Goal: Task Accomplishment & Management: Use online tool/utility

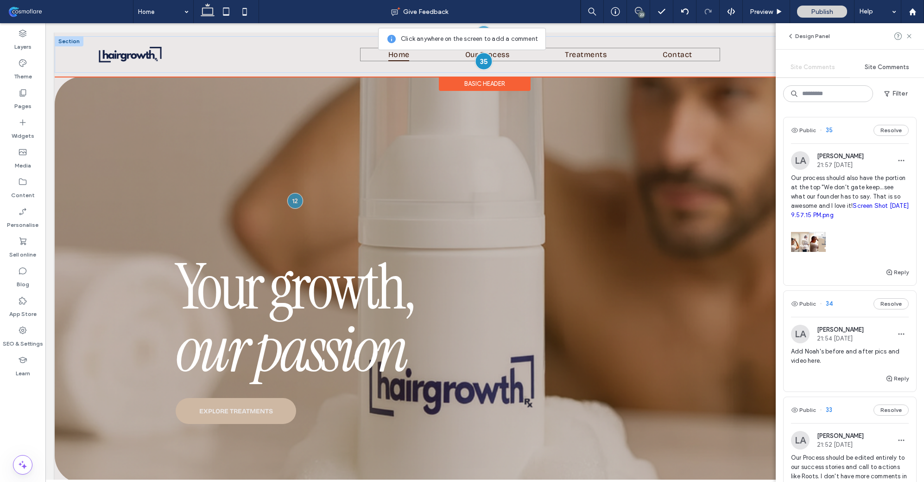
click at [483, 59] on div at bounding box center [483, 60] width 17 height 17
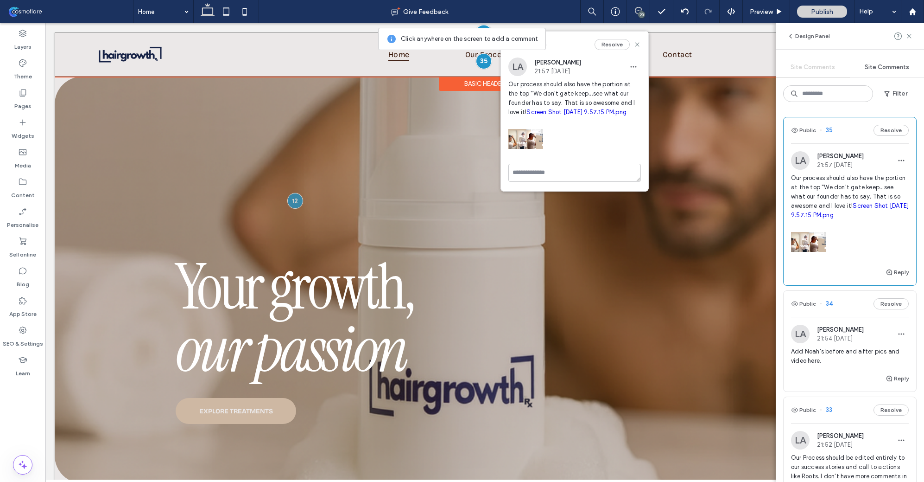
click at [480, 26] on div at bounding box center [483, 33] width 17 height 17
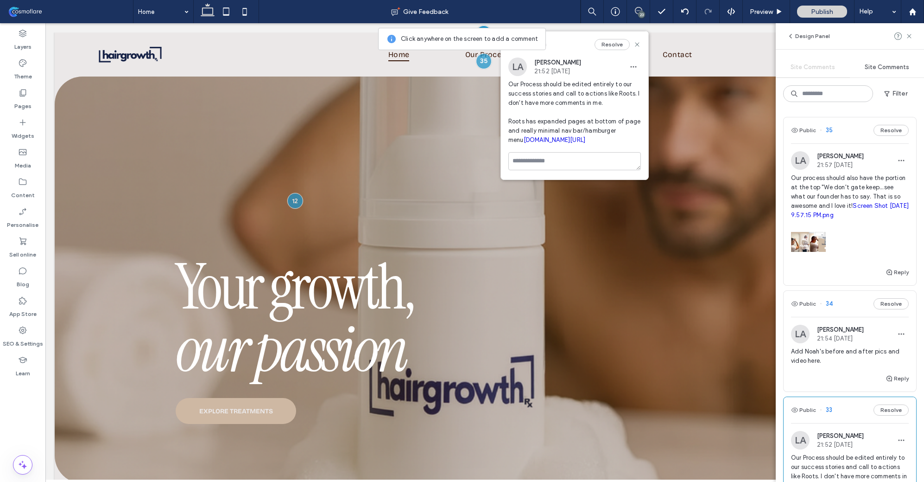
click at [526, 91] on span "Our Process should be edited entirely to our success stories and call to action…" at bounding box center [574, 112] width 133 height 65
copy span "Our Process should be edited entirely to our success stories and call to action…"
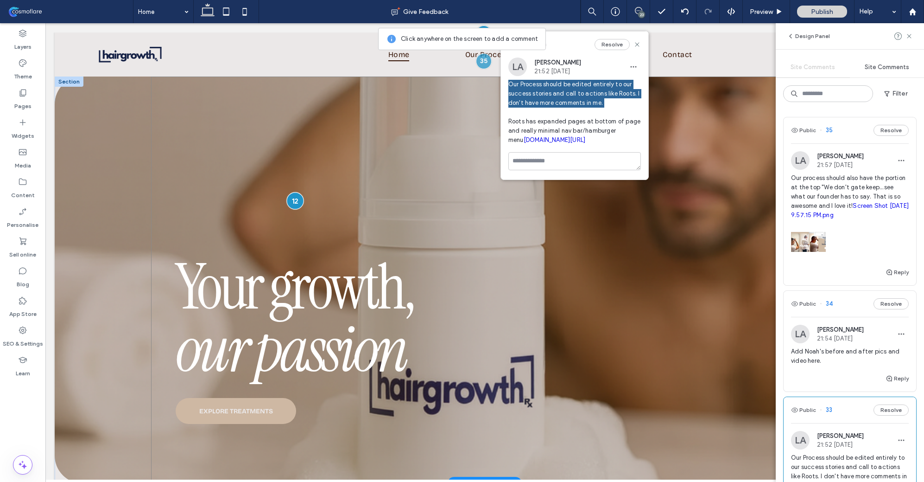
click at [292, 198] on div at bounding box center [294, 200] width 17 height 17
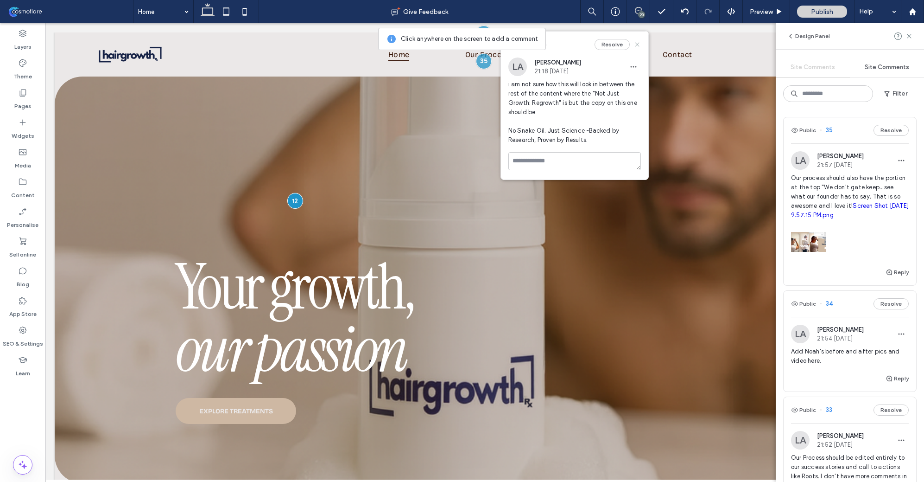
click at [638, 45] on use at bounding box center [637, 44] width 4 height 4
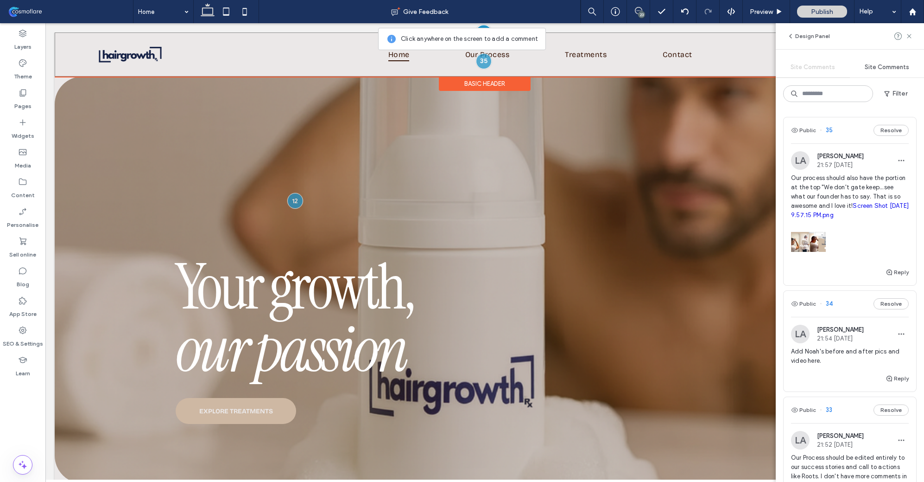
click at [478, 27] on div at bounding box center [483, 33] width 17 height 17
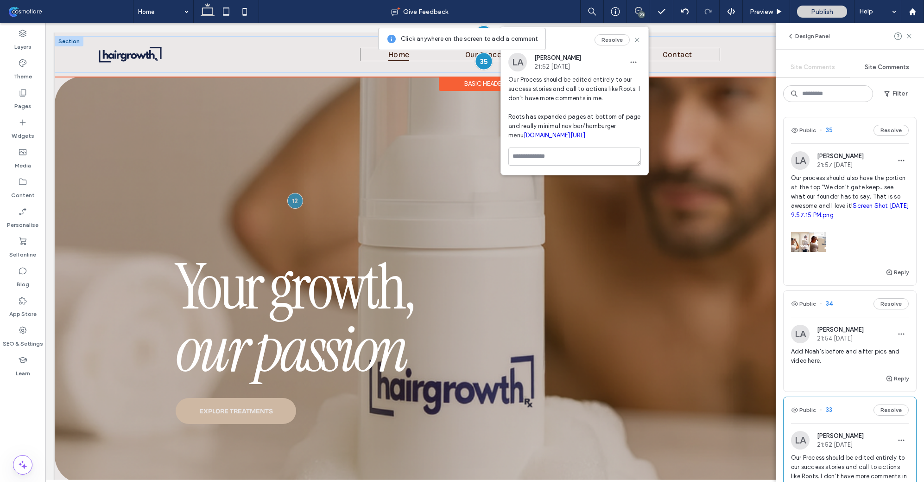
click at [479, 60] on div at bounding box center [483, 60] width 17 height 17
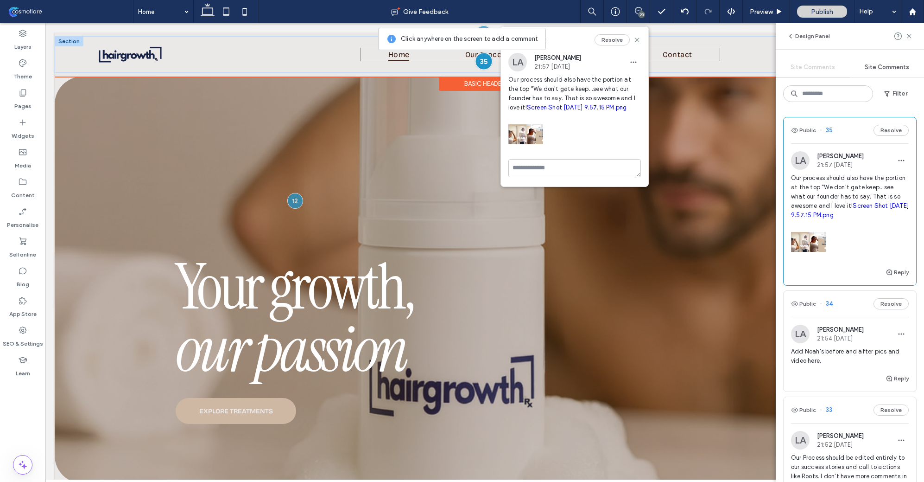
click at [479, 60] on div at bounding box center [483, 60] width 17 height 17
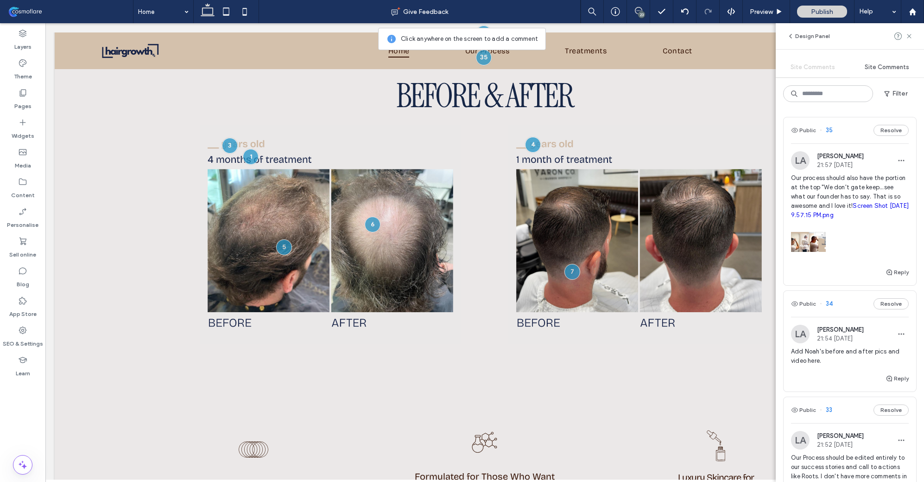
scroll to position [1287, 0]
click at [227, 141] on div at bounding box center [229, 145] width 17 height 17
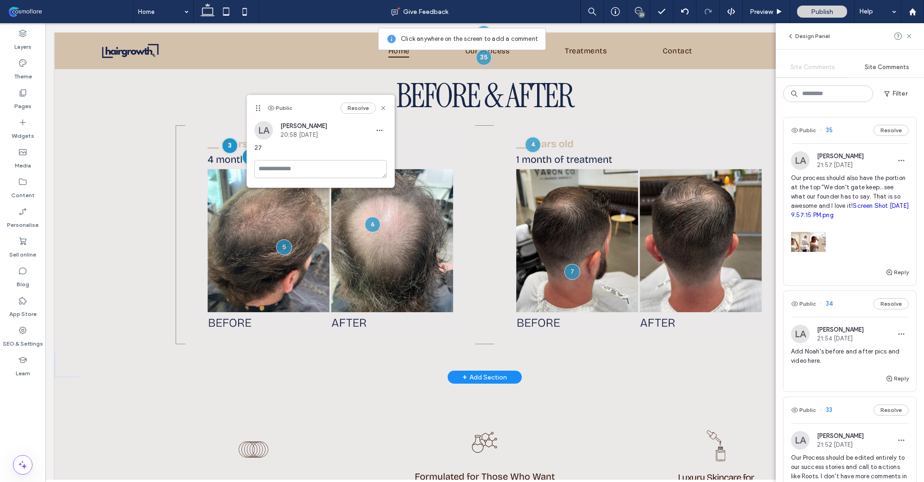
click at [242, 152] on div at bounding box center [250, 156] width 17 height 17
click at [533, 141] on div at bounding box center [533, 144] width 17 height 17
click at [285, 241] on div at bounding box center [283, 246] width 17 height 17
click at [368, 222] on div at bounding box center [372, 224] width 17 height 17
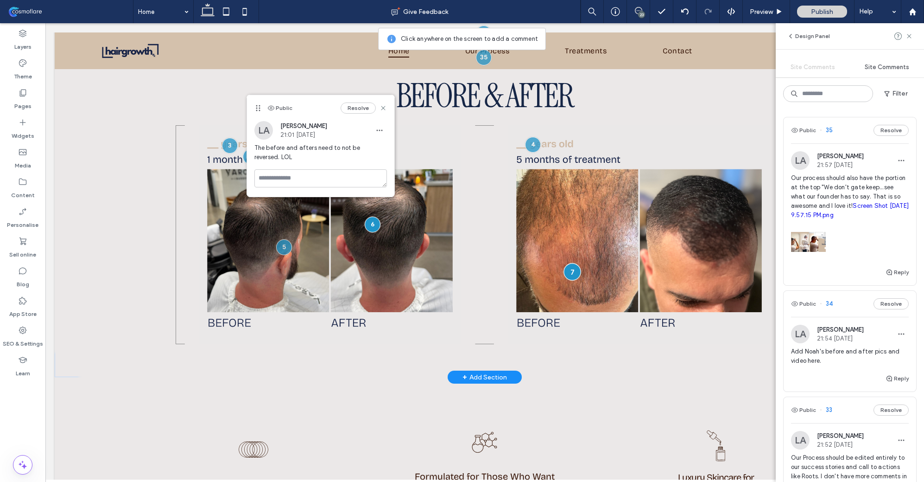
click at [571, 271] on div at bounding box center [572, 271] width 17 height 17
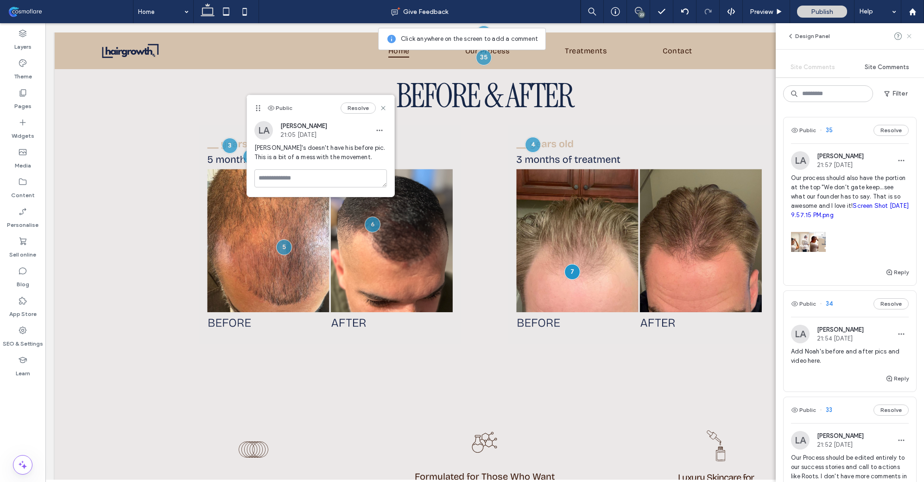
click at [909, 35] on use at bounding box center [909, 36] width 4 height 4
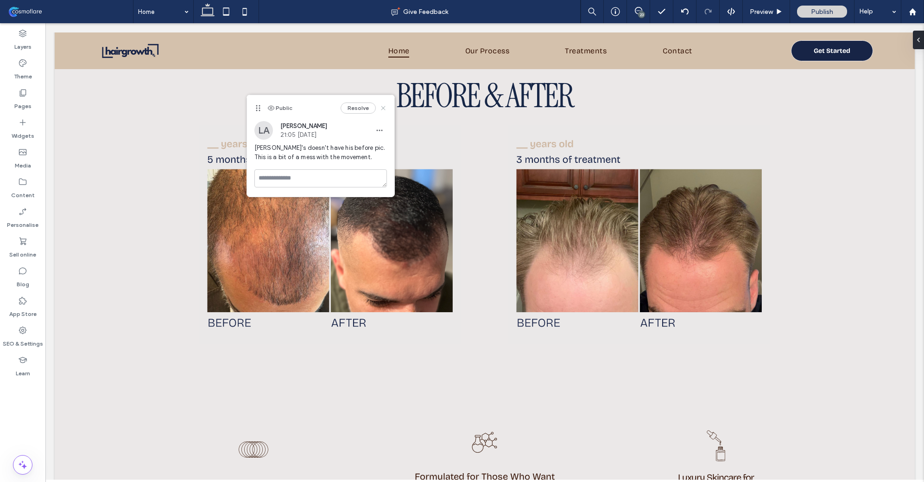
click at [384, 105] on icon at bounding box center [383, 107] width 7 height 7
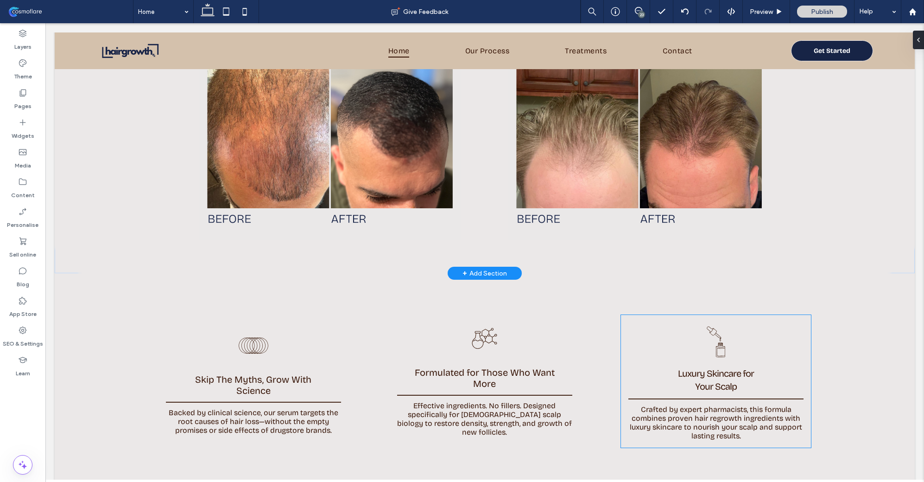
scroll to position [1406, 0]
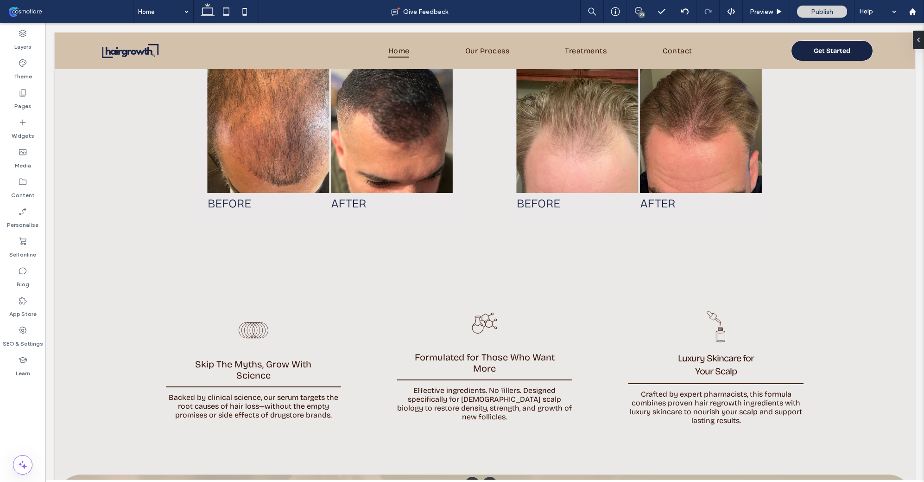
click at [641, 9] on use at bounding box center [638, 10] width 7 height 7
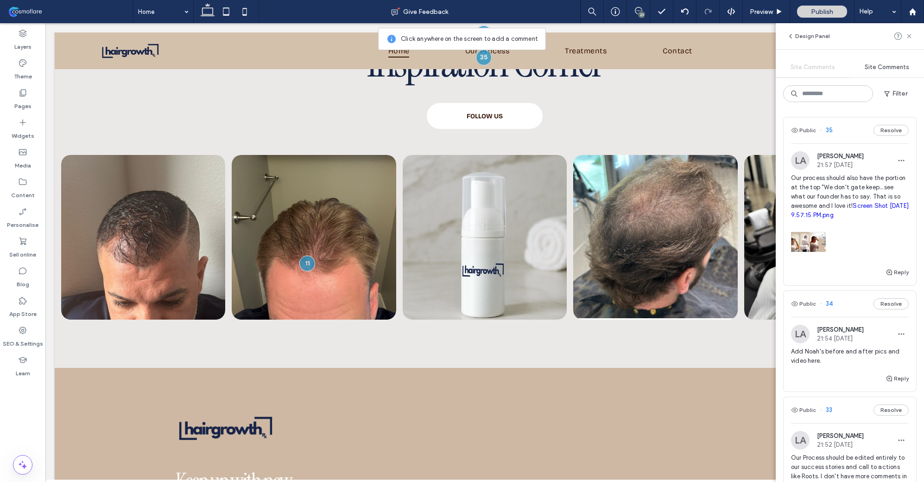
scroll to position [3699, 0]
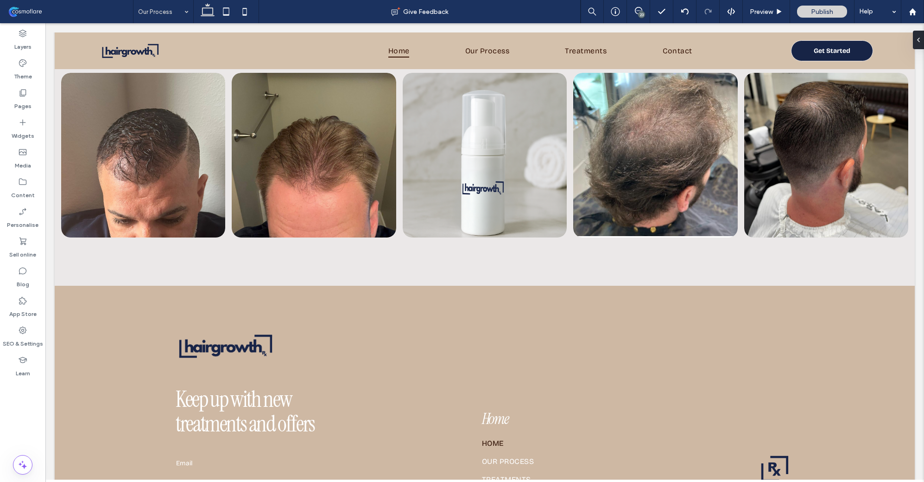
click at [184, 13] on div "Our Process" at bounding box center [163, 11] width 60 height 23
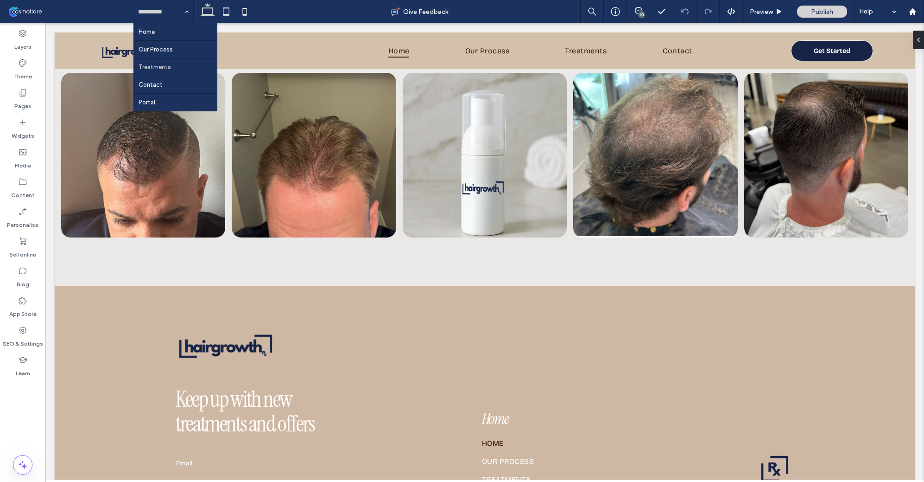
click at [171, 10] on input at bounding box center [161, 11] width 46 height 23
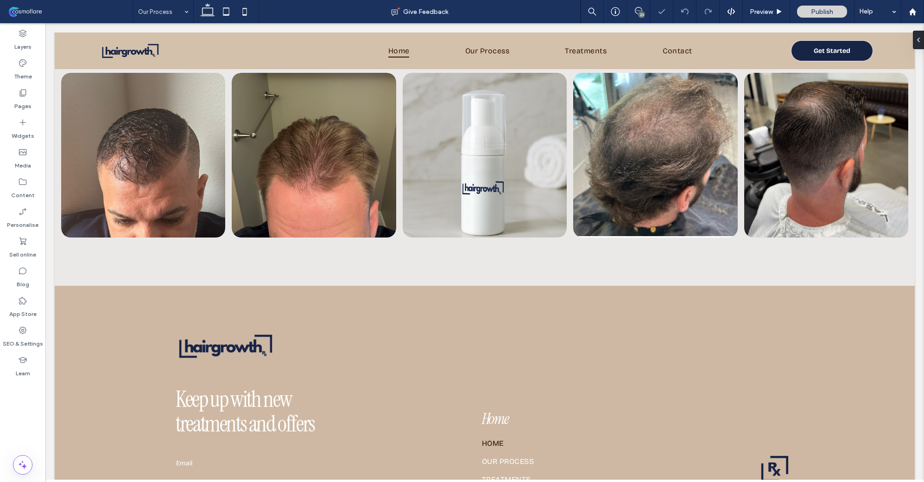
click at [641, 10] on icon at bounding box center [638, 10] width 7 height 7
click at [638, 11] on icon at bounding box center [638, 10] width 7 height 7
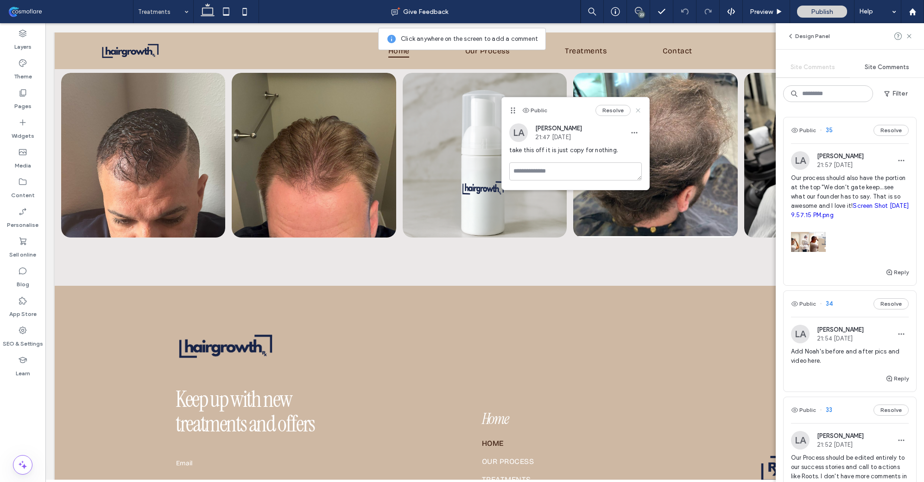
click at [640, 108] on use at bounding box center [638, 110] width 4 height 4
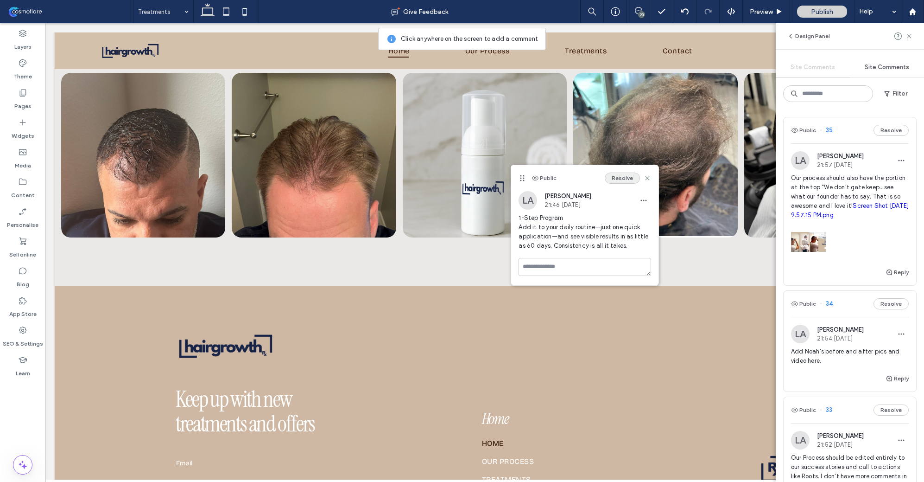
click at [615, 173] on button "Resolve" at bounding box center [622, 177] width 35 height 11
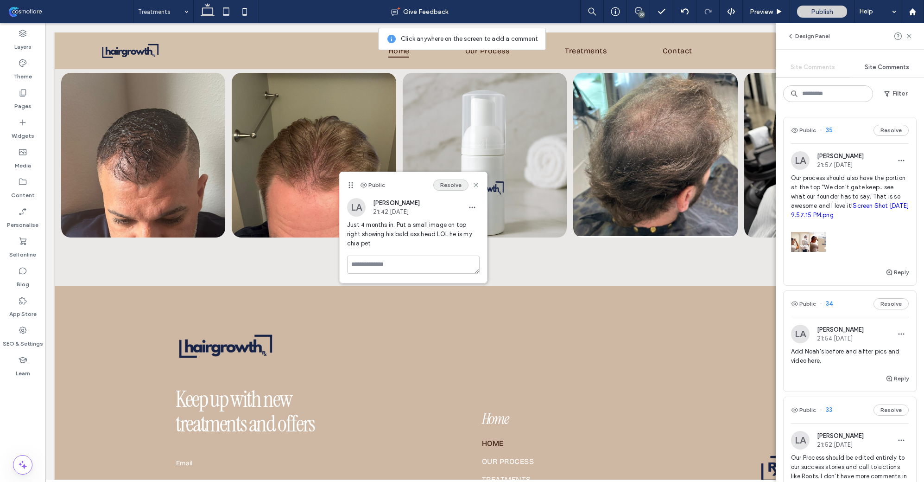
click at [458, 186] on button "Resolve" at bounding box center [450, 184] width 35 height 11
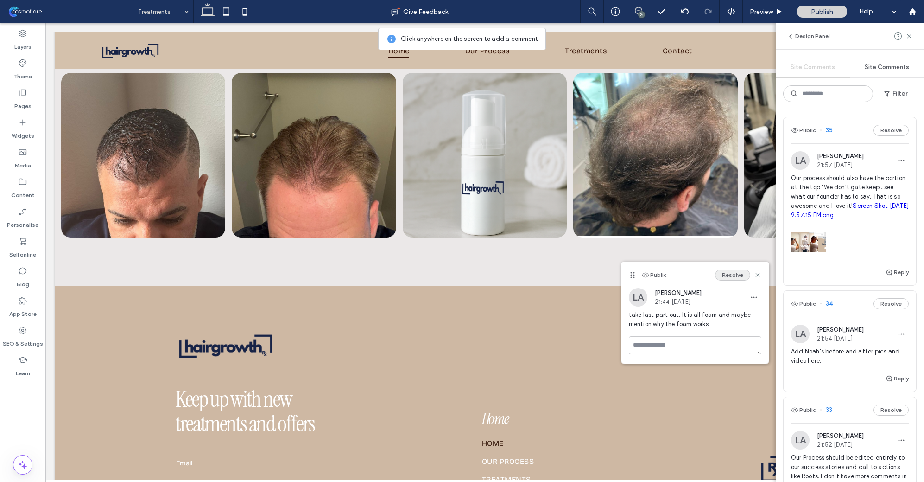
click at [740, 276] on button "Resolve" at bounding box center [732, 274] width 35 height 11
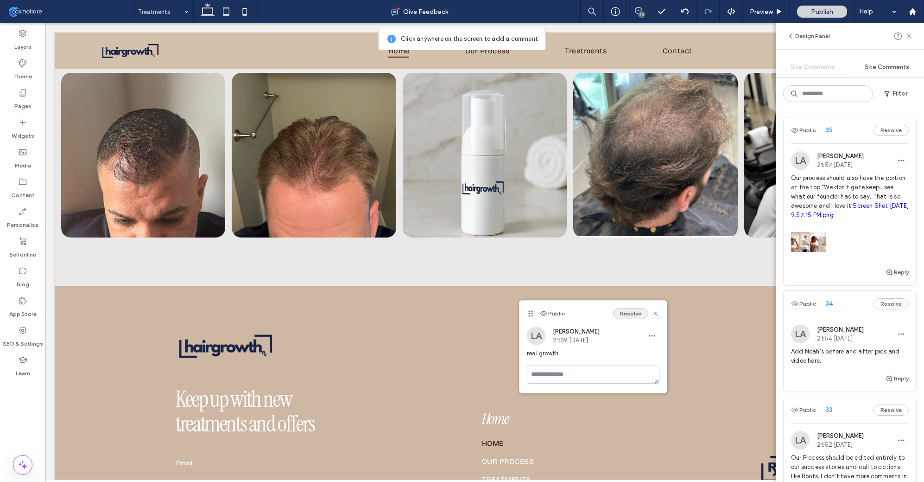
click at [641, 313] on button "Resolve" at bounding box center [630, 313] width 35 height 11
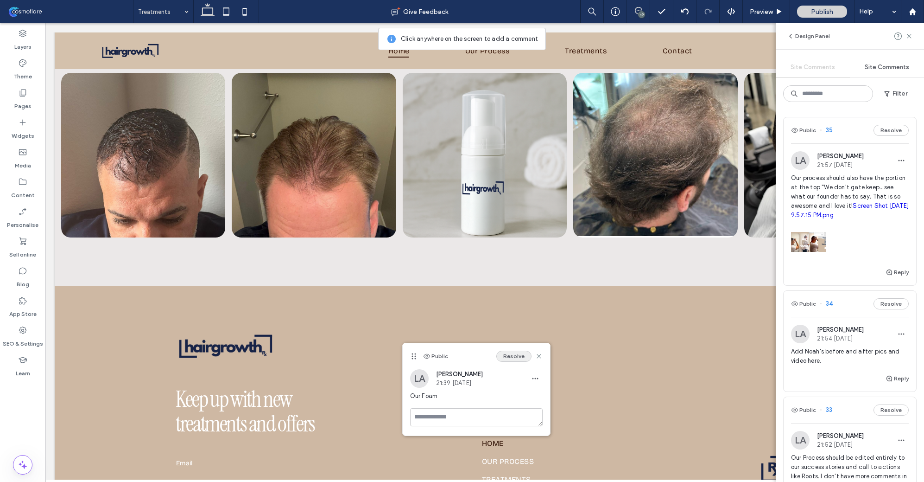
click at [508, 353] on button "Resolve" at bounding box center [513, 355] width 35 height 11
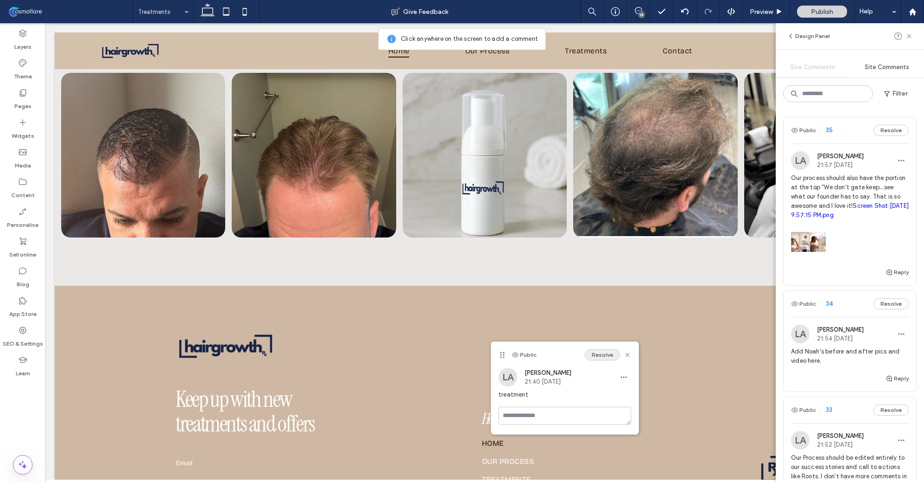
click at [603, 355] on button "Resolve" at bounding box center [602, 354] width 35 height 11
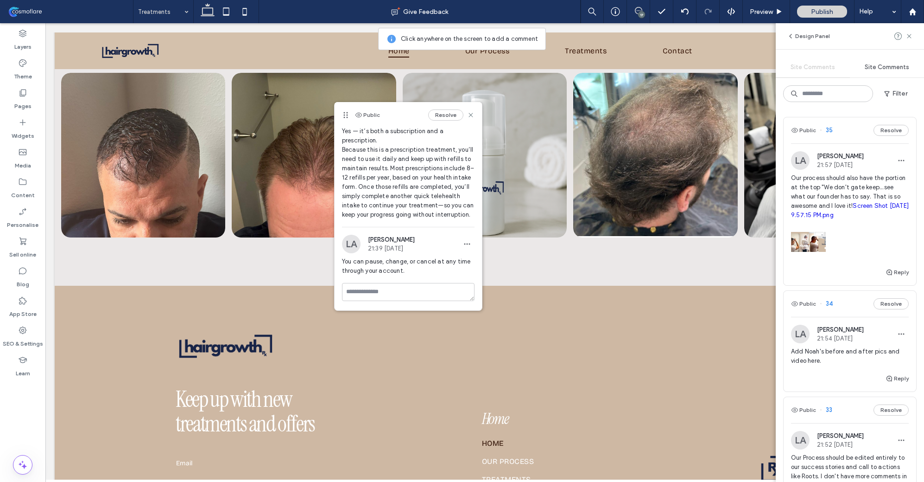
scroll to position [40, 0]
click at [438, 112] on button "Resolve" at bounding box center [445, 114] width 35 height 11
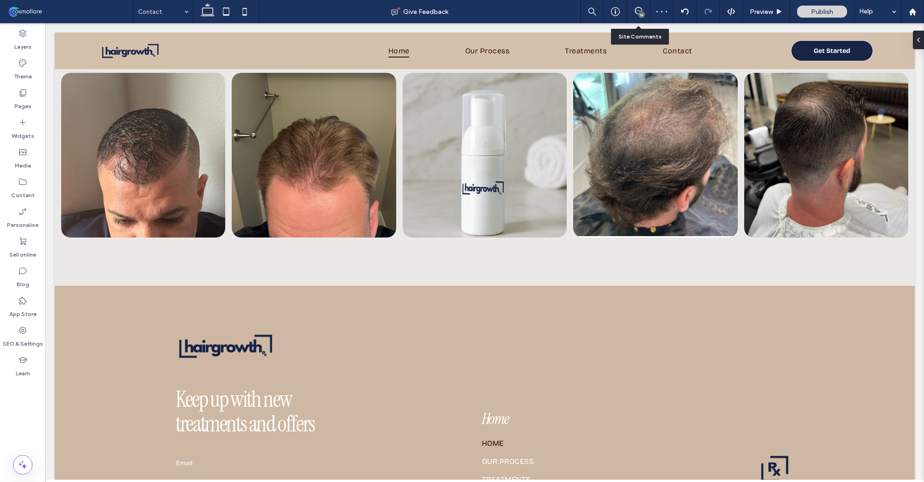
click at [638, 6] on div "16" at bounding box center [638, 11] width 23 height 23
click at [638, 13] on div "16" at bounding box center [641, 14] width 7 height 7
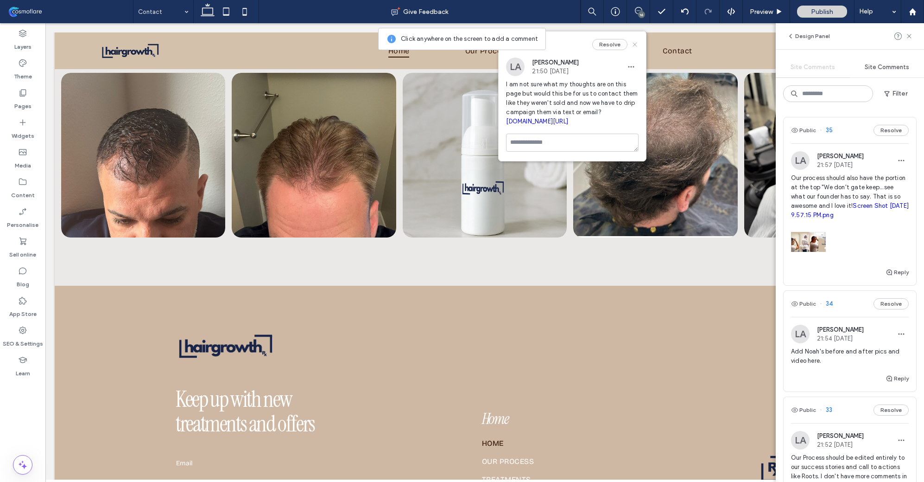
click at [634, 43] on use at bounding box center [635, 44] width 4 height 4
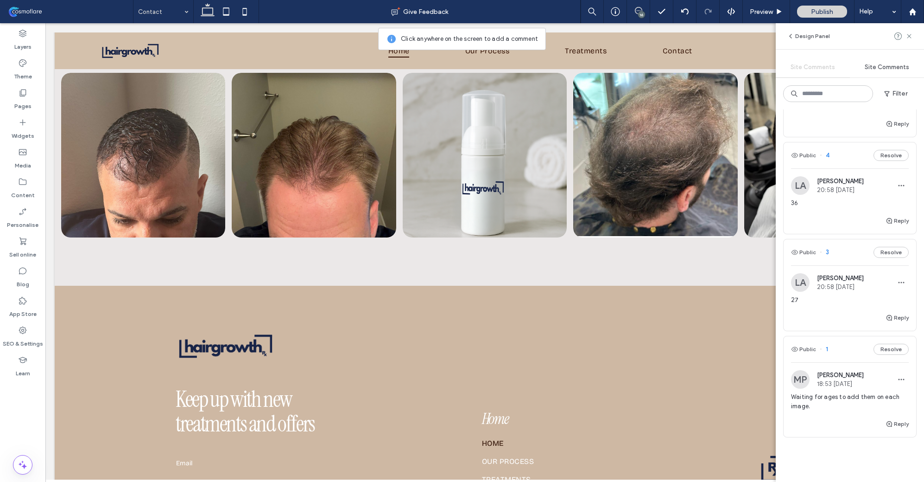
scroll to position [1594, 0]
click at [887, 359] on button "Resolve" at bounding box center [891, 353] width 35 height 11
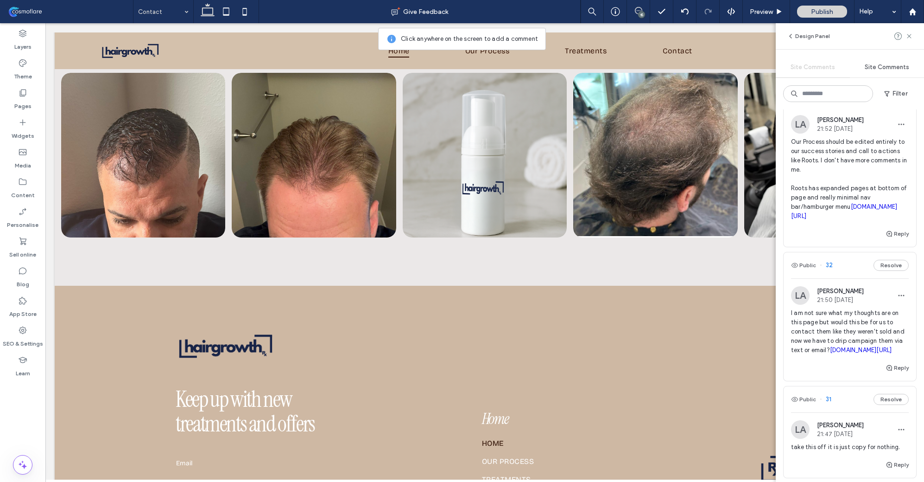
scroll to position [0, 0]
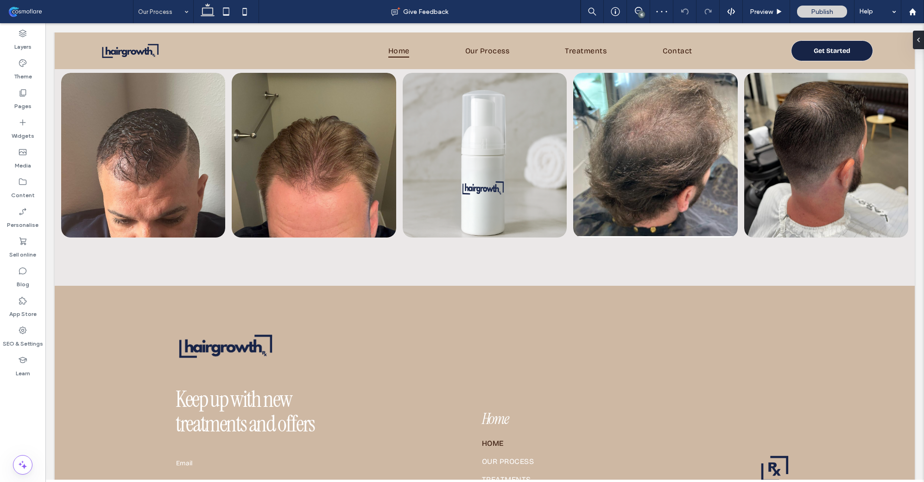
click at [147, 12] on input at bounding box center [161, 11] width 46 height 23
click at [183, 5] on div "Home" at bounding box center [163, 11] width 60 height 23
click at [762, 17] on div "Preview" at bounding box center [766, 11] width 47 height 23
click at [769, 10] on span "Preview" at bounding box center [761, 12] width 23 height 8
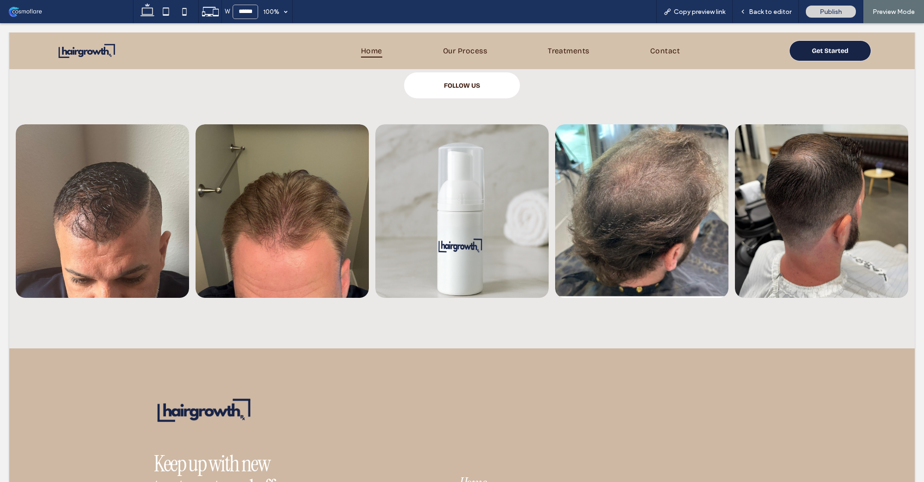
click at [769, 10] on span "Back to editor" at bounding box center [770, 12] width 43 height 8
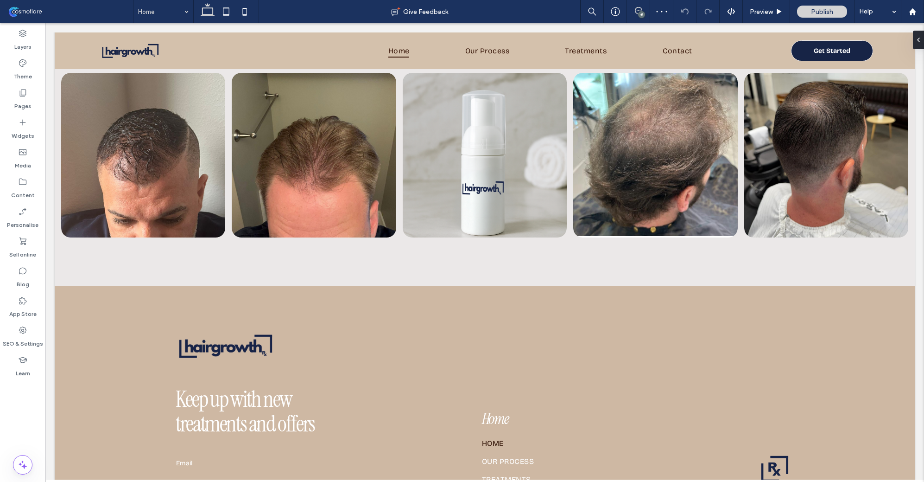
click at [633, 13] on span at bounding box center [638, 10] width 23 height 7
click at [649, 13] on span at bounding box center [638, 10] width 23 height 7
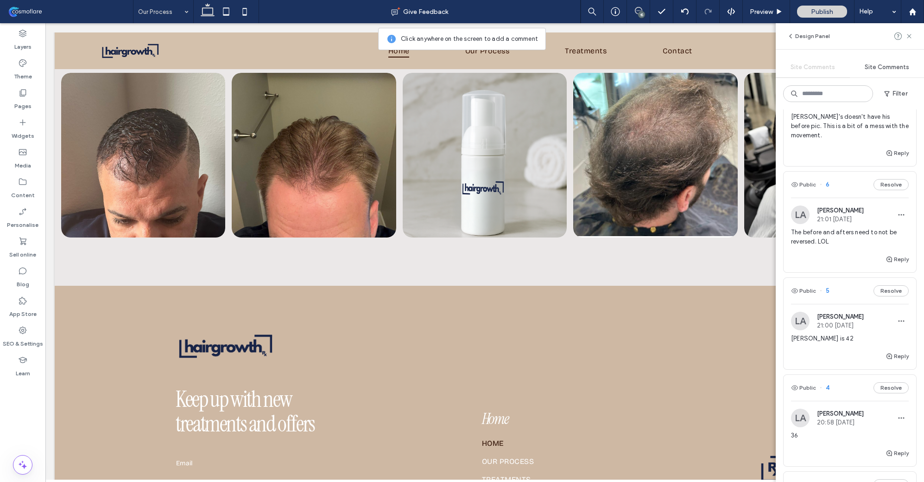
scroll to position [1367, 0]
click at [884, 189] on button "Resolve" at bounding box center [891, 183] width 35 height 11
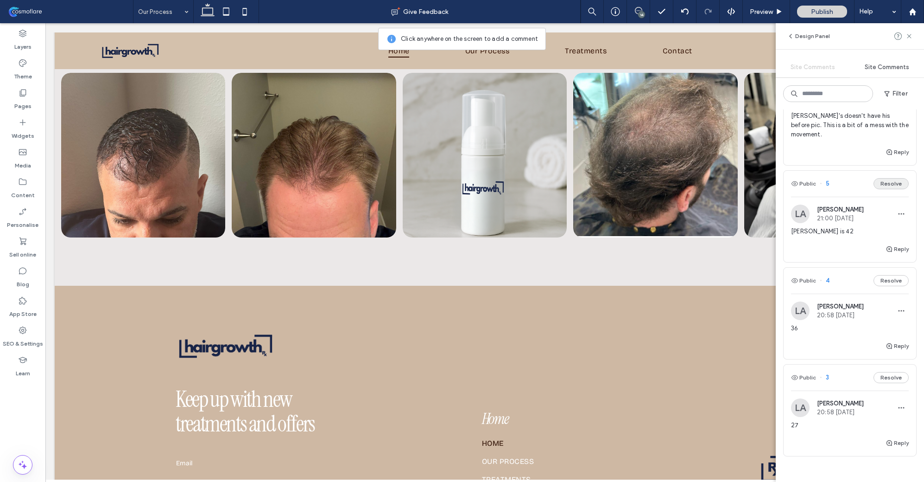
click at [885, 189] on button "Resolve" at bounding box center [891, 183] width 35 height 11
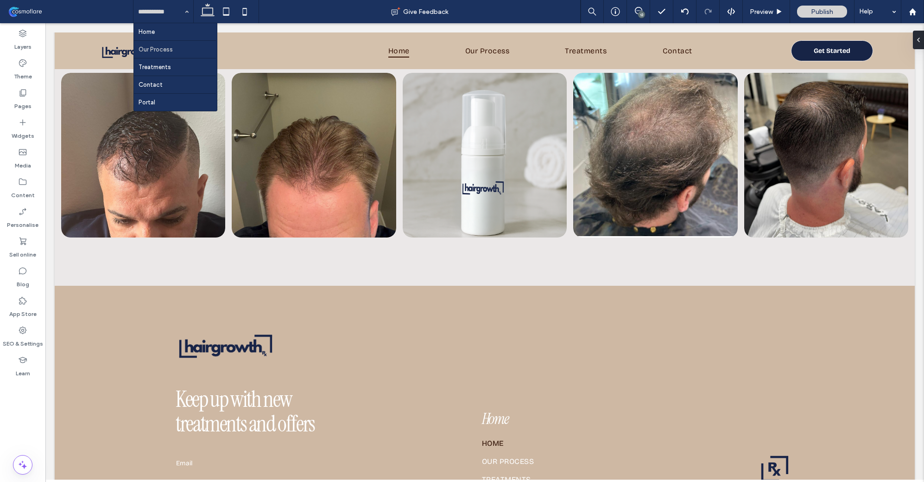
scroll to position [0, 0]
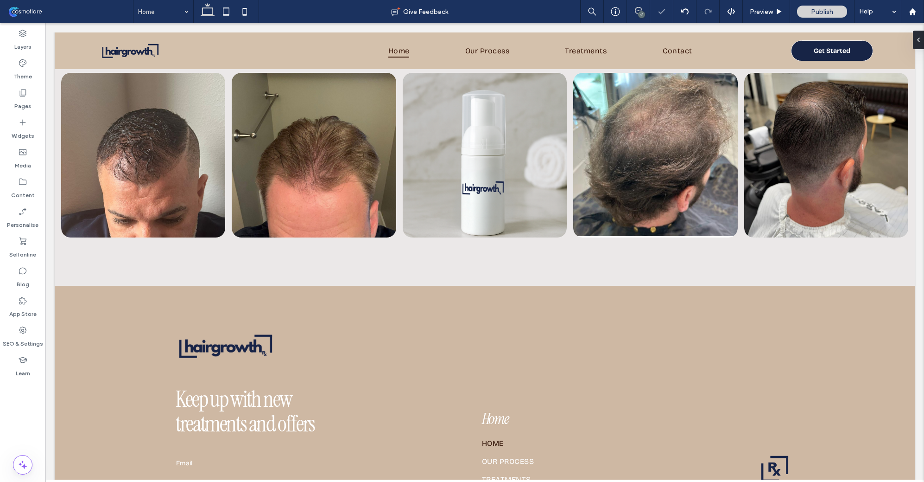
click at [637, 10] on icon at bounding box center [638, 10] width 7 height 7
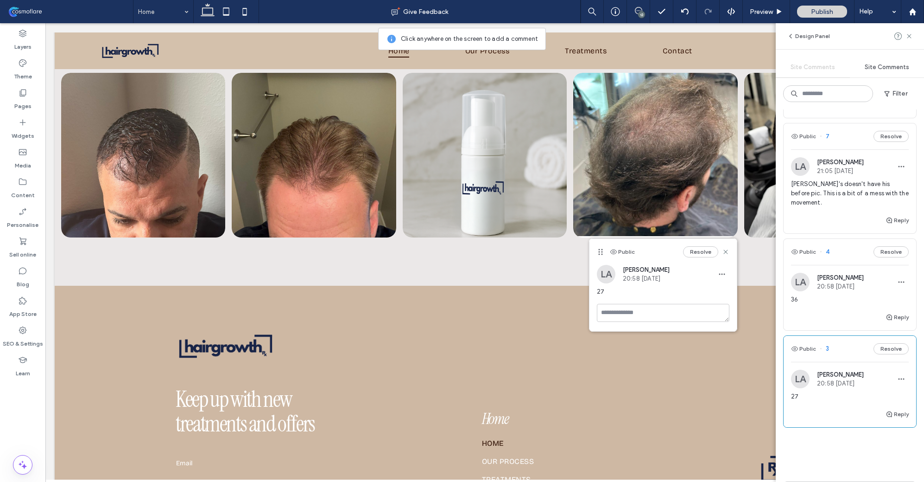
scroll to position [1274, 0]
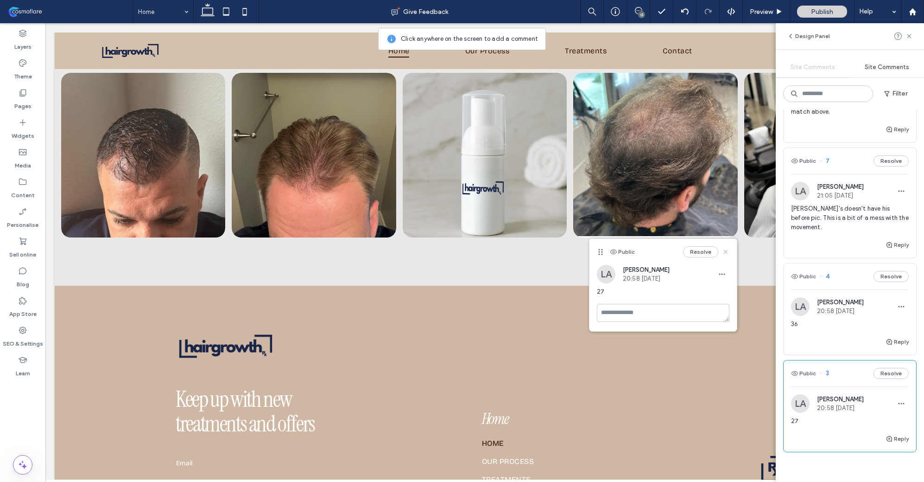
click at [725, 252] on use at bounding box center [726, 252] width 4 height 4
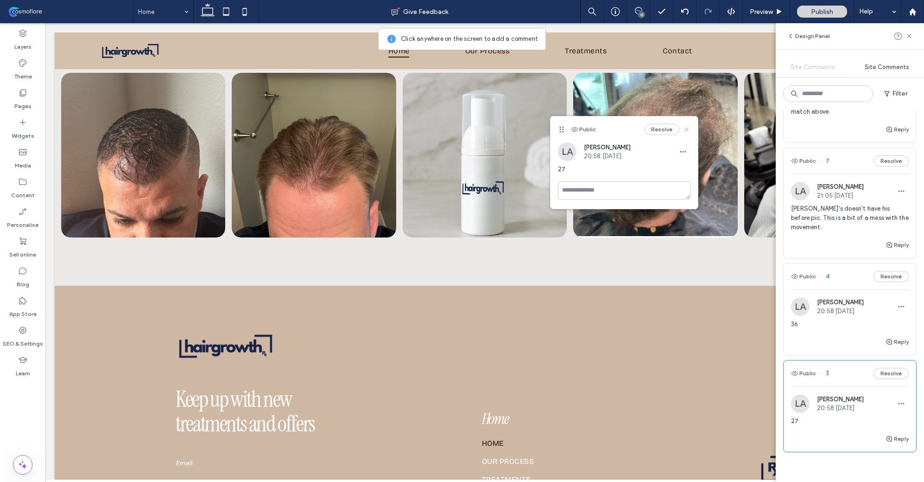
click at [686, 127] on icon at bounding box center [686, 129] width 7 height 7
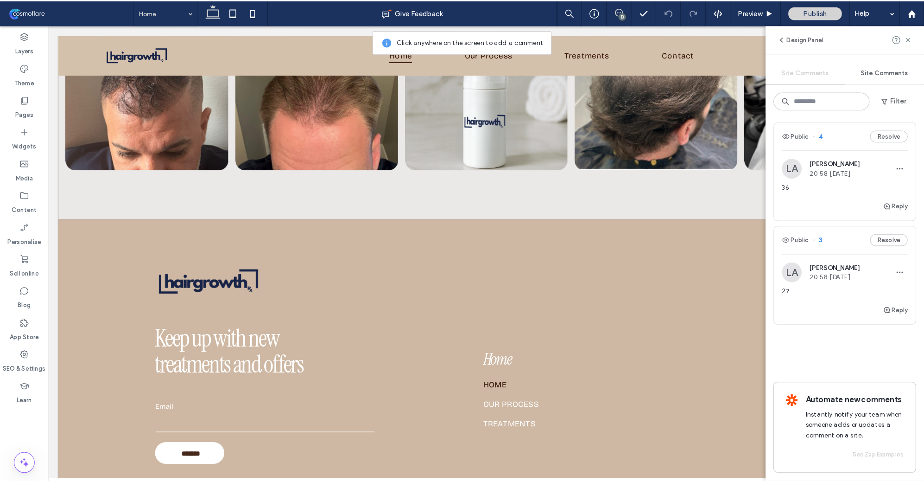
scroll to position [1419, 0]
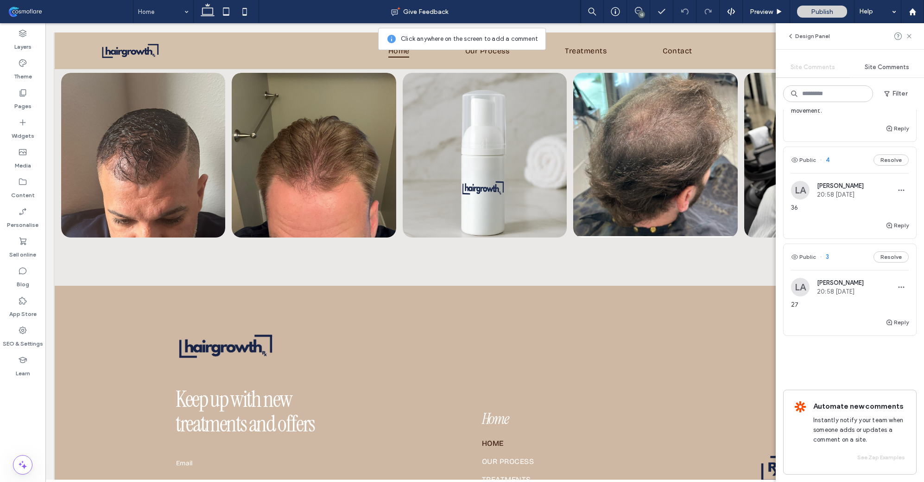
click at [660, 11] on icon at bounding box center [661, 11] width 9 height 9
click at [918, 12] on div at bounding box center [913, 12] width 22 height 8
